Goal: Task Accomplishment & Management: Use online tool/utility

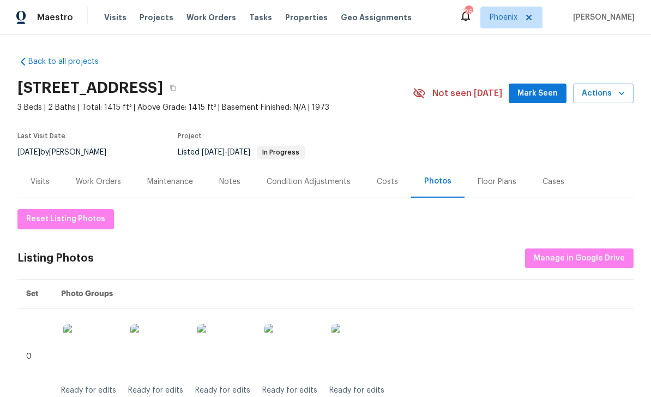
click at [235, 184] on div "Notes" at bounding box center [229, 181] width 21 height 11
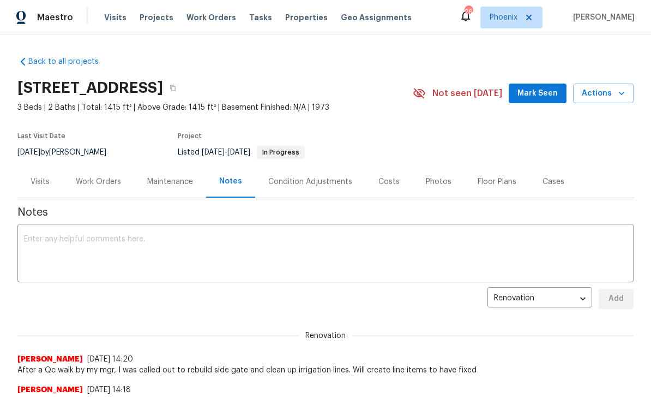
click at [148, 245] on textarea at bounding box center [325, 254] width 603 height 38
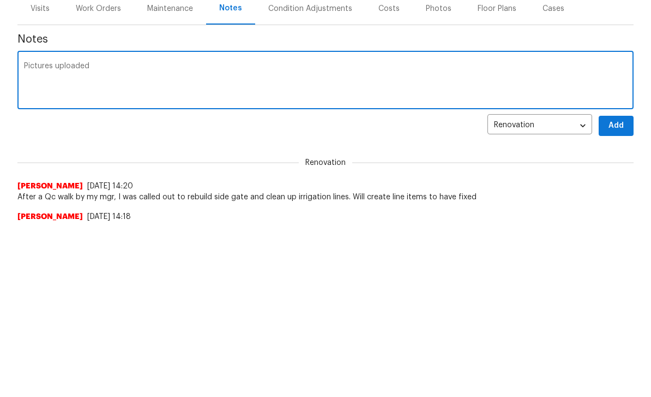
type textarea "Pictures uploaded"
click at [618, 292] on span "Add" at bounding box center [616, 299] width 17 height 14
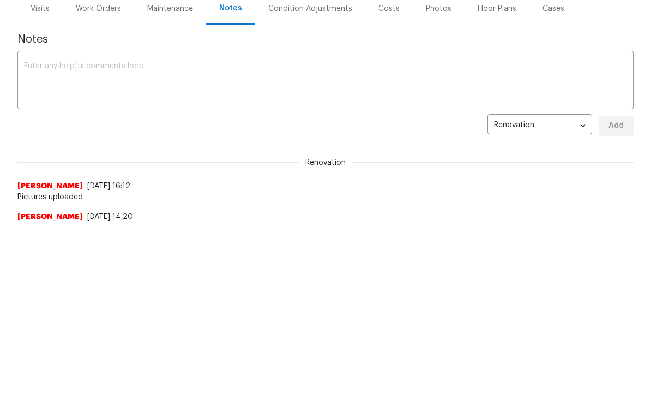
click at [253, 242] on div "Jeremy Van Kirk 9/17/25, 14:18" at bounding box center [325, 247] width 616 height 11
click at [113, 94] on textarea at bounding box center [325, 81] width 603 height 38
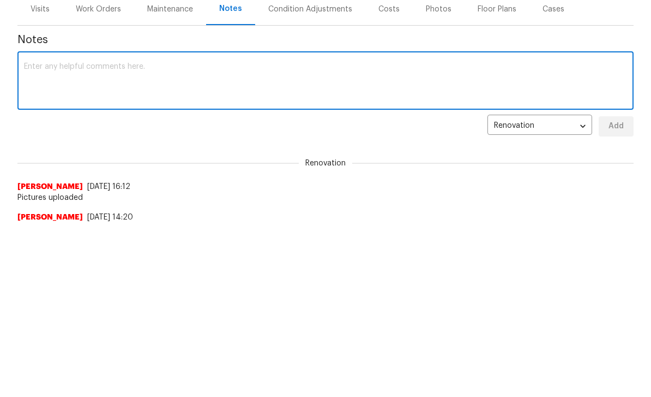
click at [253, 132] on div "Renovation 97689782-b631-42a7-8651-d1f18dcba080 ​ Add" at bounding box center [325, 126] width 616 height 20
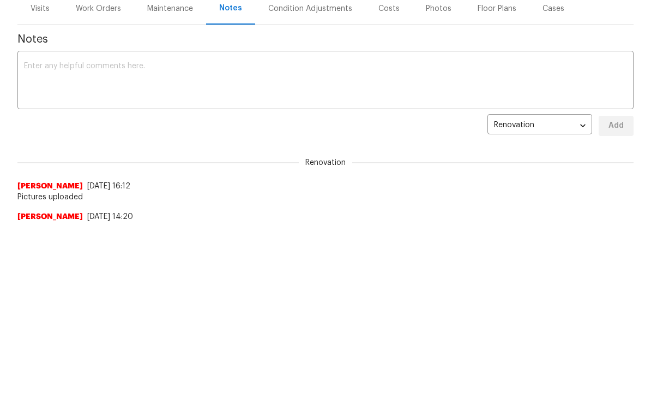
scroll to position [0, 0]
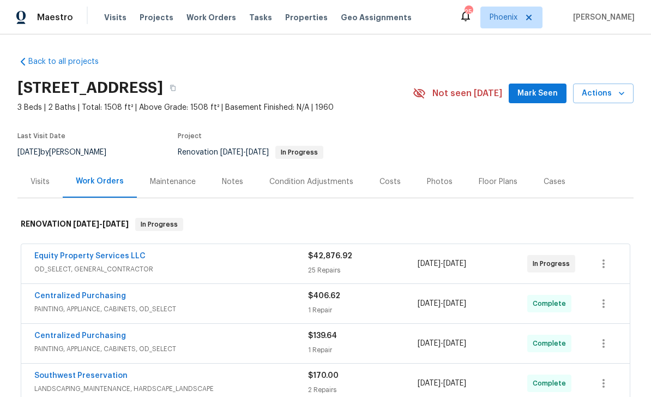
click at [117, 253] on link "Equity Property Services LLC" at bounding box center [89, 256] width 111 height 8
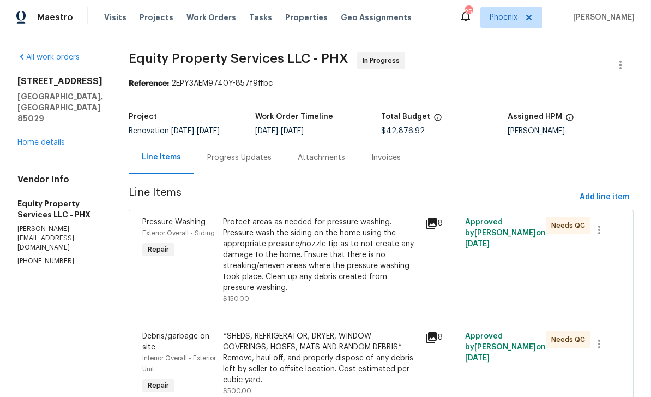
click at [62, 154] on div "All work orders 3429 W Dahlia Dr Phoenix, AZ 85029 Home details Vendor Info Equ…" at bounding box center [59, 159] width 85 height 214
click at [50, 135] on div "3429 W Dahlia Dr Phoenix, AZ 85029 Home details" at bounding box center [59, 112] width 85 height 72
click at [47, 145] on link "Home details" at bounding box center [40, 143] width 47 height 8
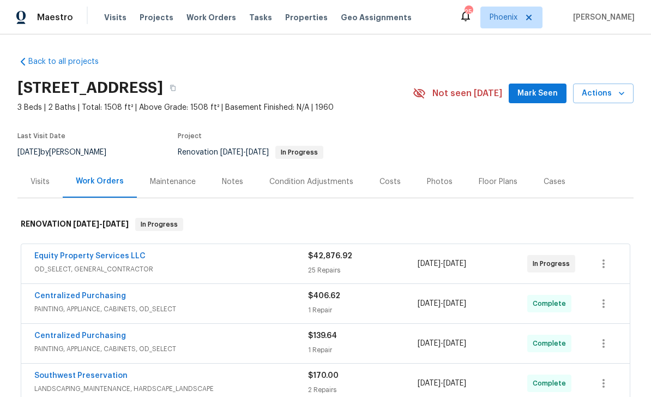
click at [444, 182] on div "Photos" at bounding box center [440, 181] width 26 height 11
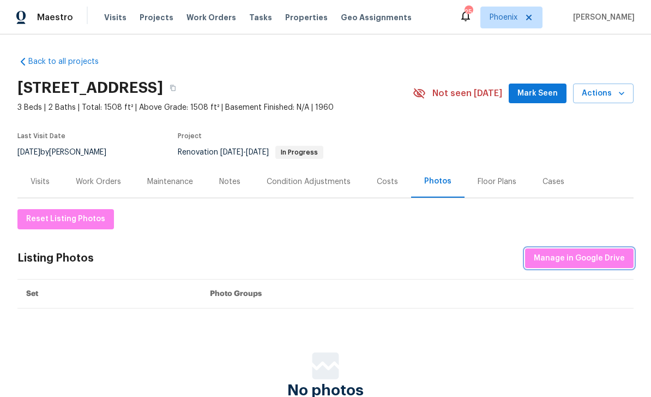
click at [600, 256] on span "Manage in Google Drive" at bounding box center [579, 259] width 91 height 14
